Goal: Task Accomplishment & Management: Use online tool/utility

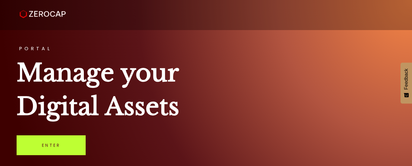
click at [52, 142] on link "Enter" at bounding box center [51, 146] width 69 height 20
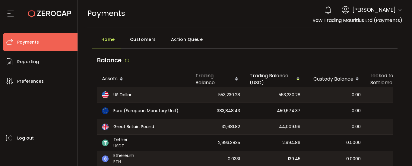
click at [397, 8] on icon at bounding box center [399, 10] width 5 height 5
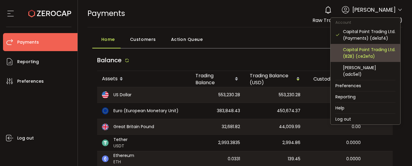
click at [370, 58] on div "Capital Point Trading Ltd. (B2B) (ce2efa)" at bounding box center [369, 52] width 52 height 13
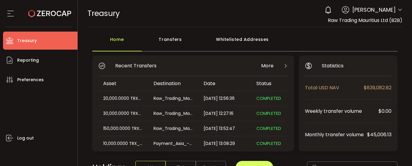
click at [397, 10] on icon at bounding box center [399, 10] width 5 height 5
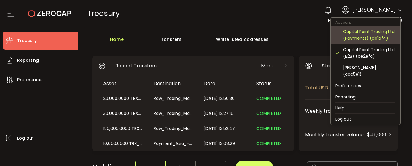
click at [367, 34] on div "Capital Point Trading Ltd. (Payments) (de1af4)" at bounding box center [369, 34] width 52 height 13
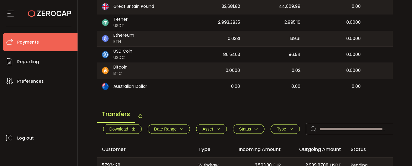
scroll to position [151, 0]
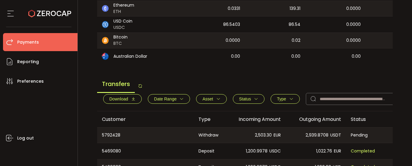
click at [131, 101] on icon "button" at bounding box center [133, 99] width 4 height 4
